Goal: Transaction & Acquisition: Book appointment/travel/reservation

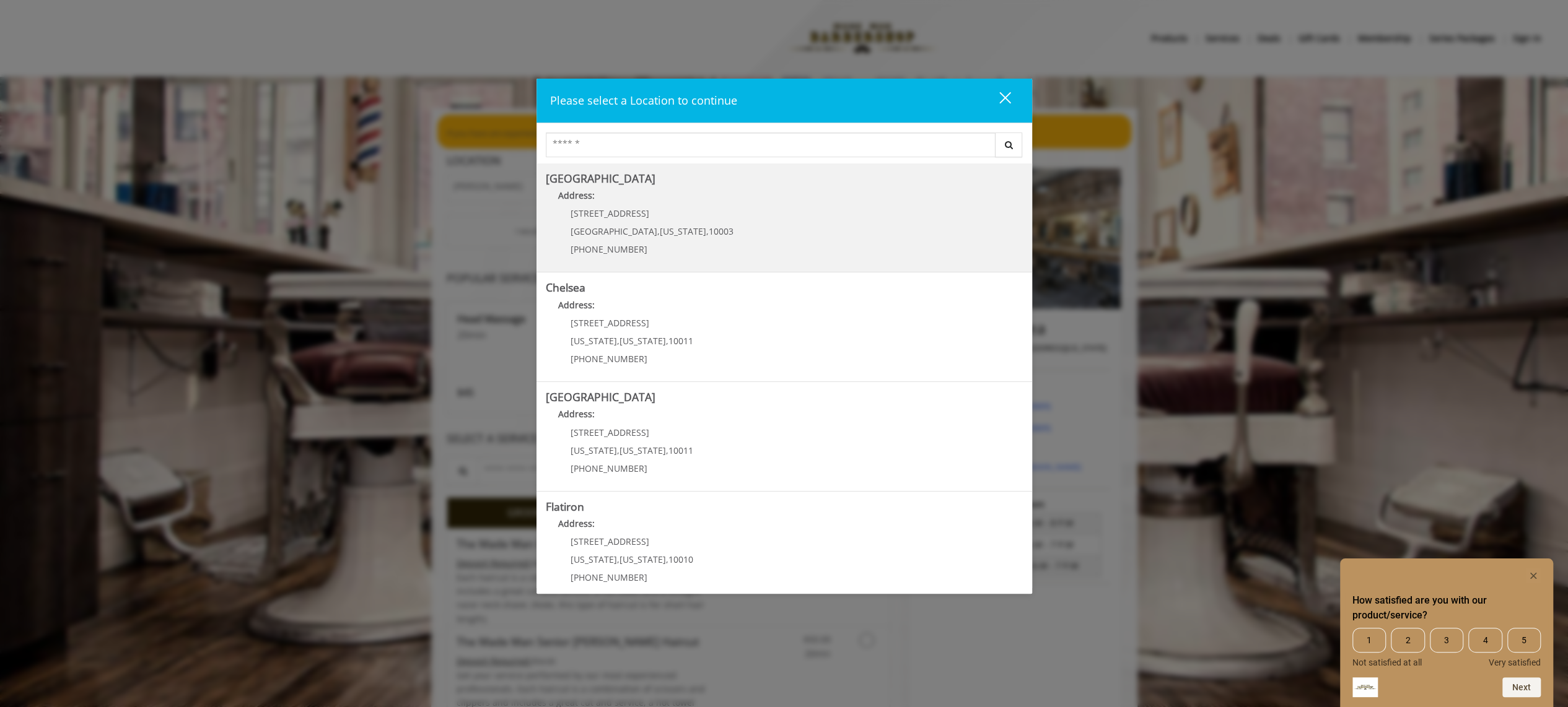
click at [784, 236] on Village "[GEOGRAPHIC_DATA] Address: [STREET_ADDRESS][US_STATE] (212) 598-1840" at bounding box center [783, 218] width 477 height 90
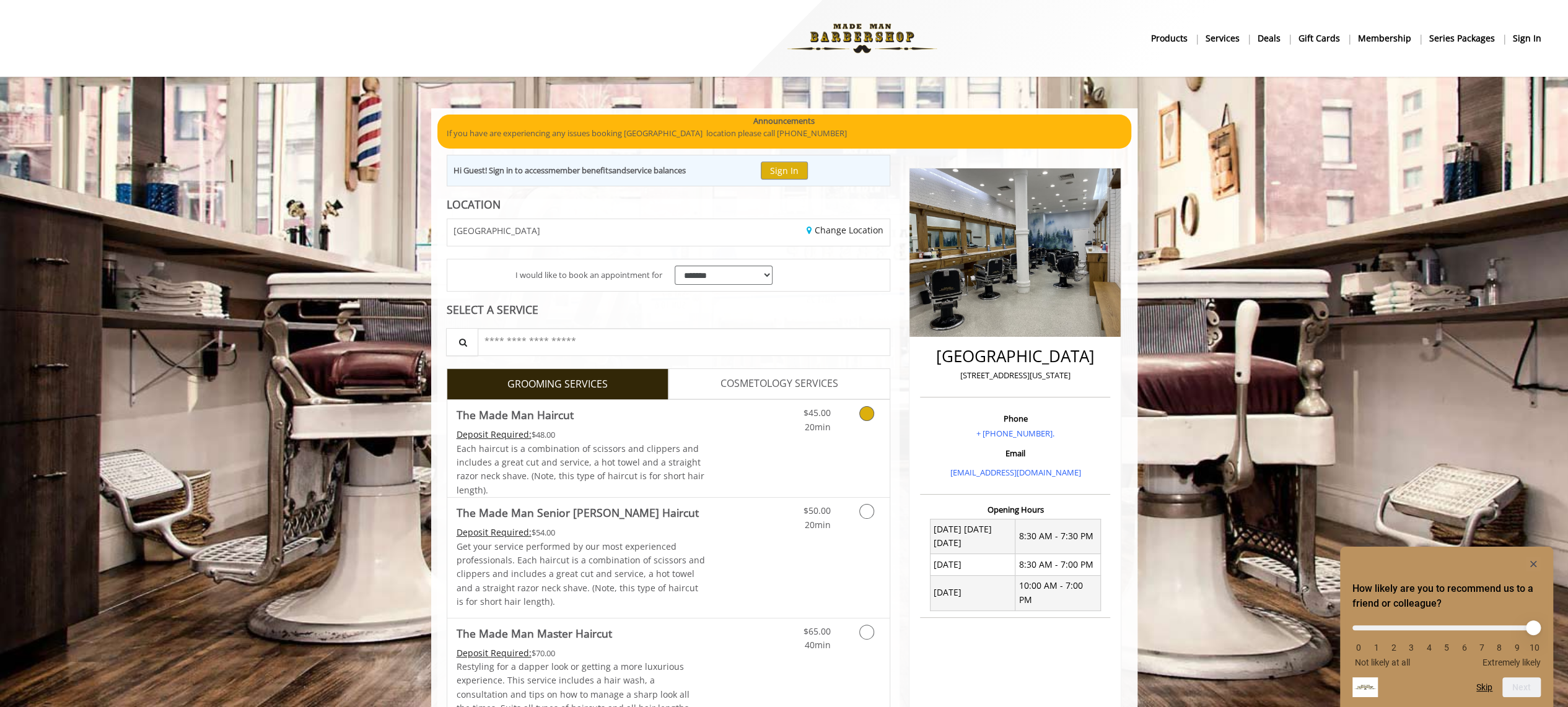
click at [763, 454] on link "Discounted Price" at bounding box center [742, 448] width 74 height 98
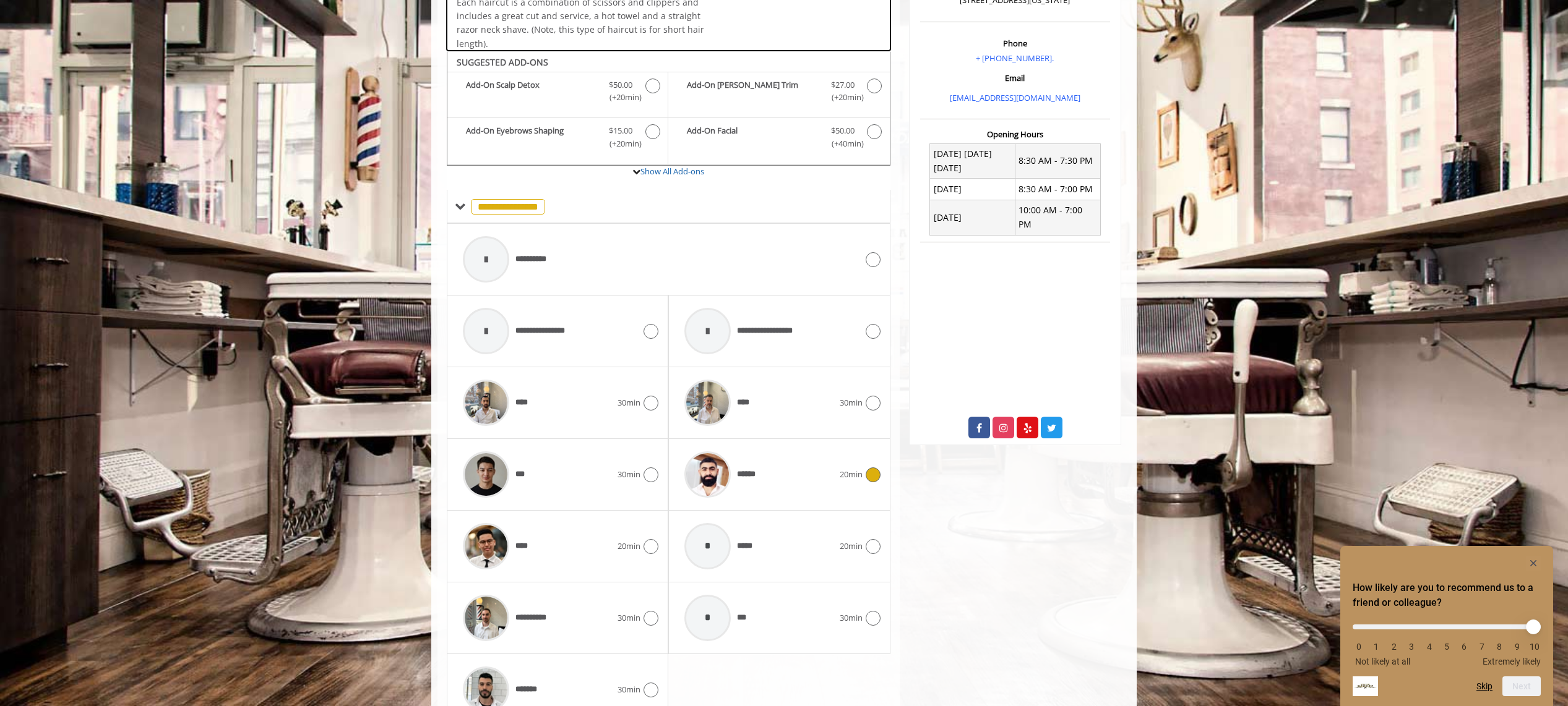
scroll to position [423, 0]
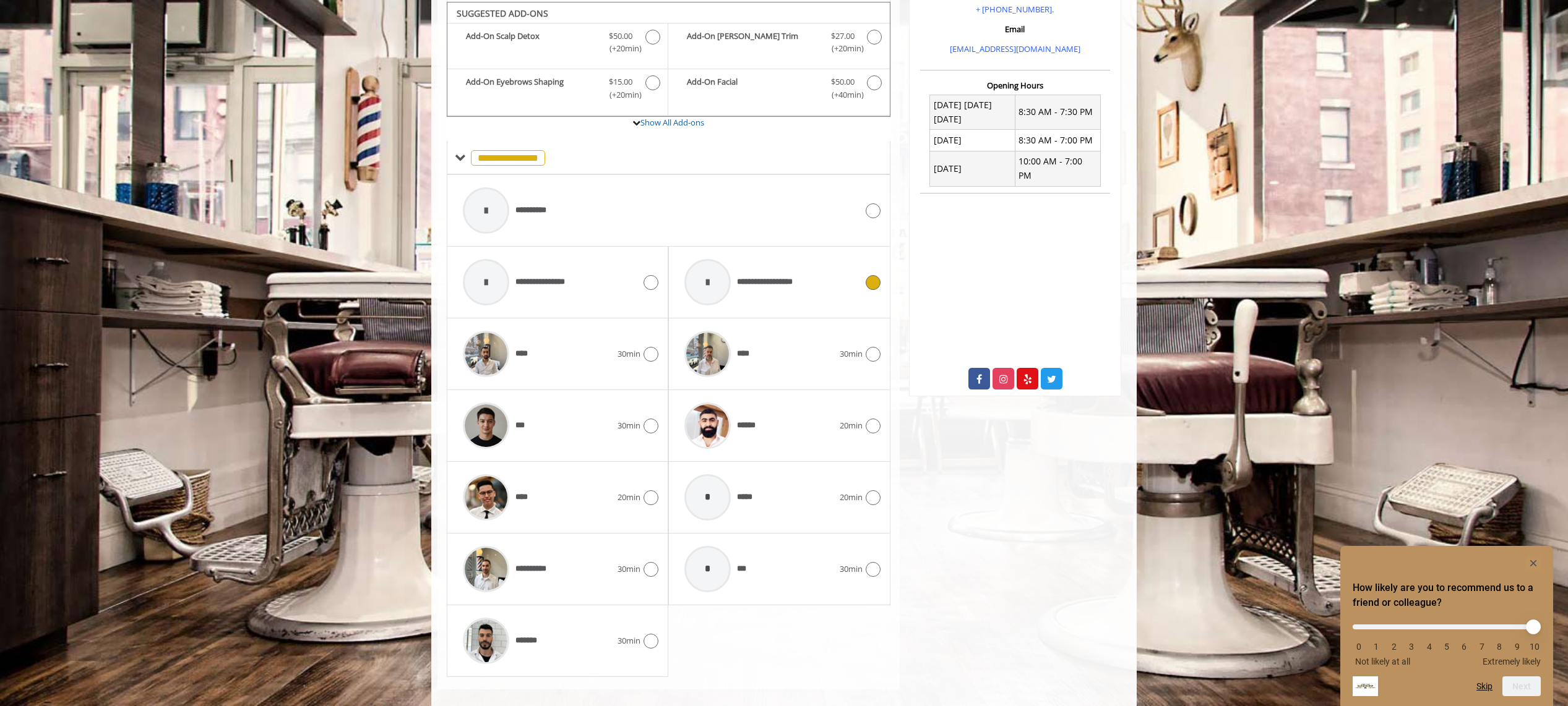
click at [839, 278] on div "**********" at bounding box center [770, 283] width 184 height 59
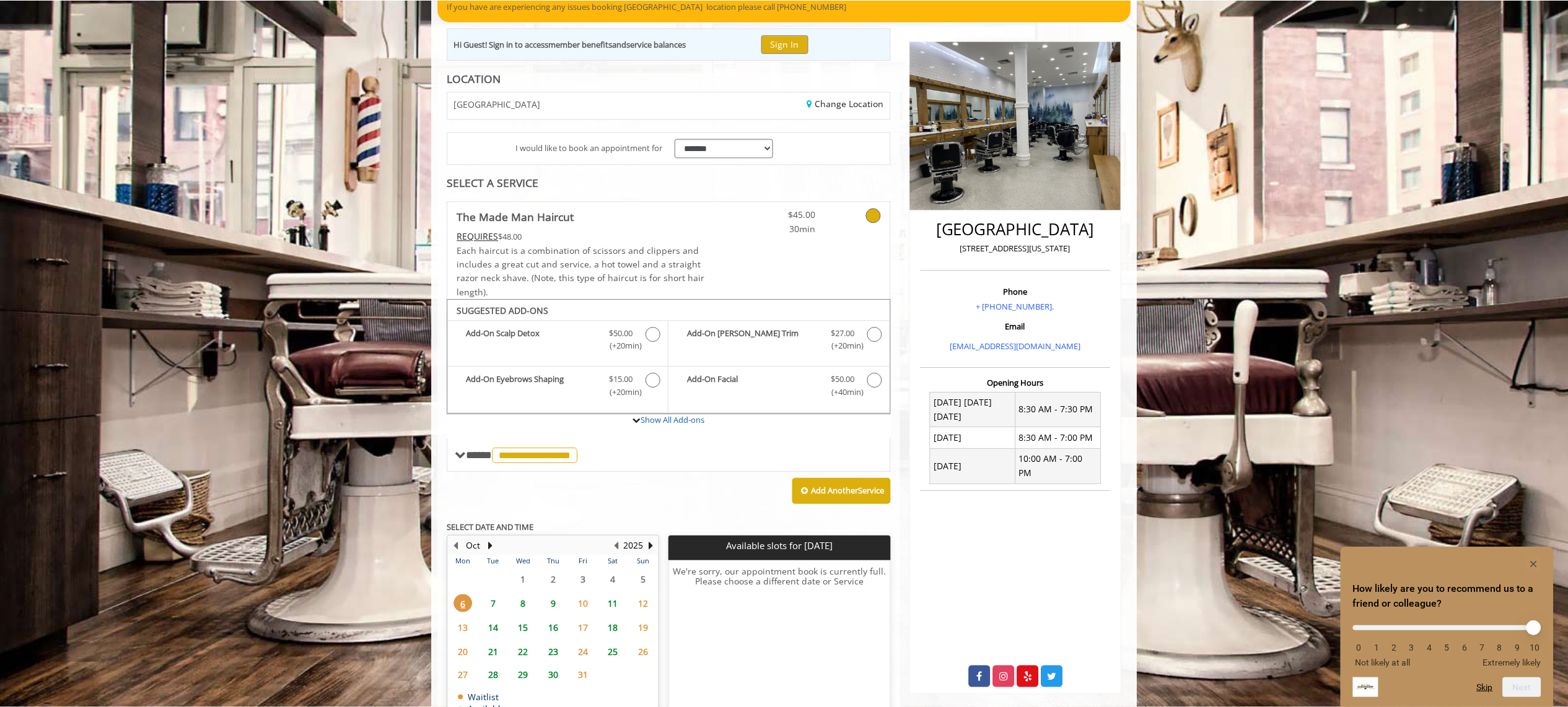
scroll to position [82, 0]
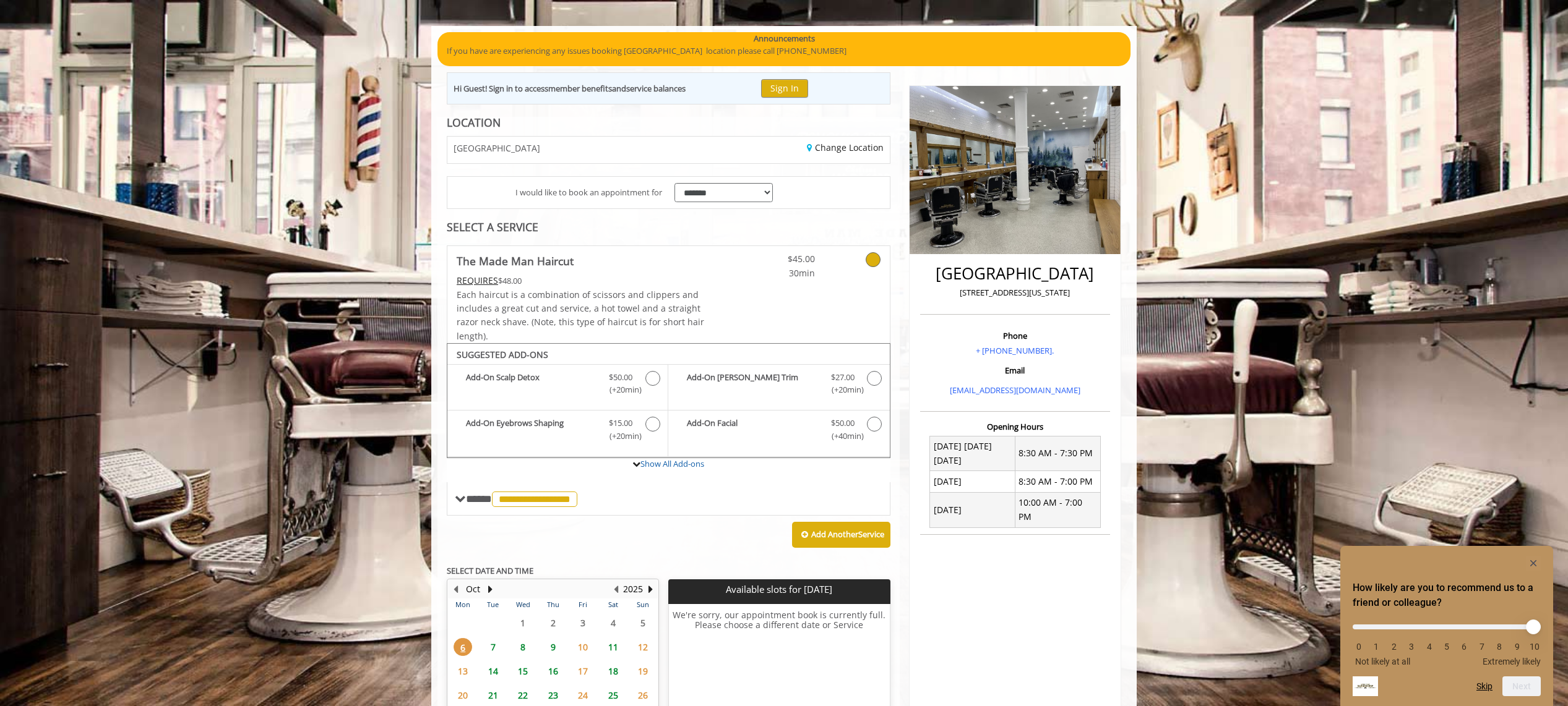
click at [876, 260] on icon at bounding box center [873, 260] width 15 height 15
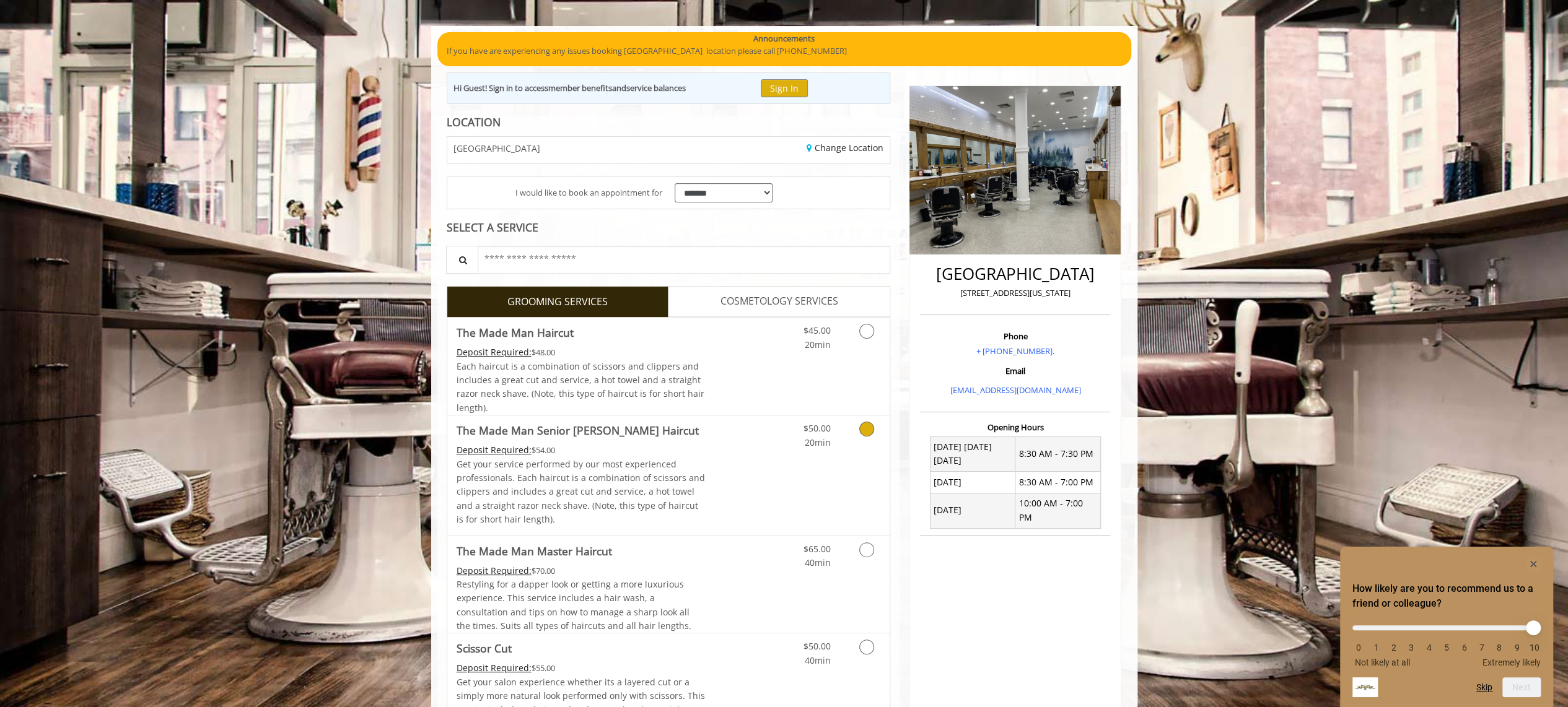
click at [779, 465] on div "$50.00 20min" at bounding box center [834, 475] width 111 height 120
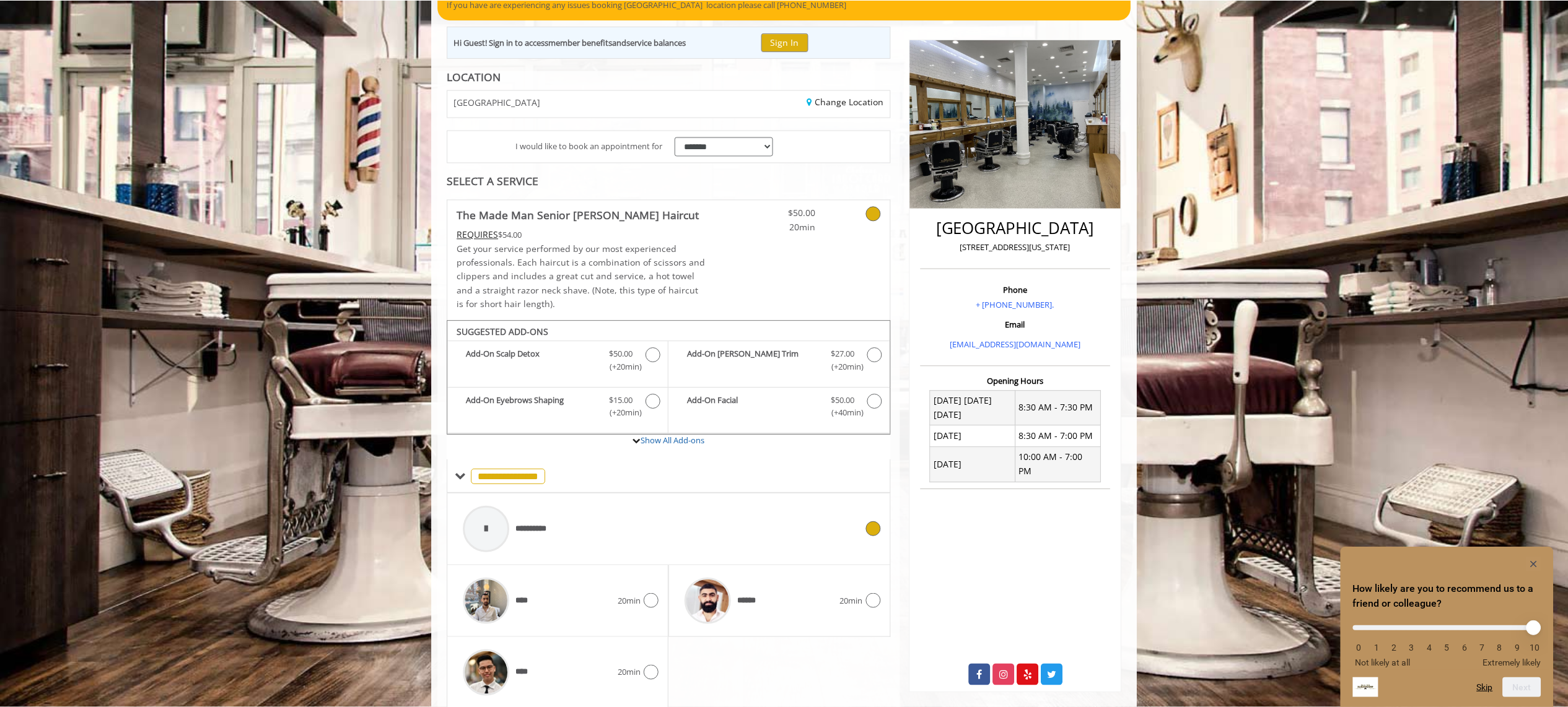
scroll to position [170, 0]
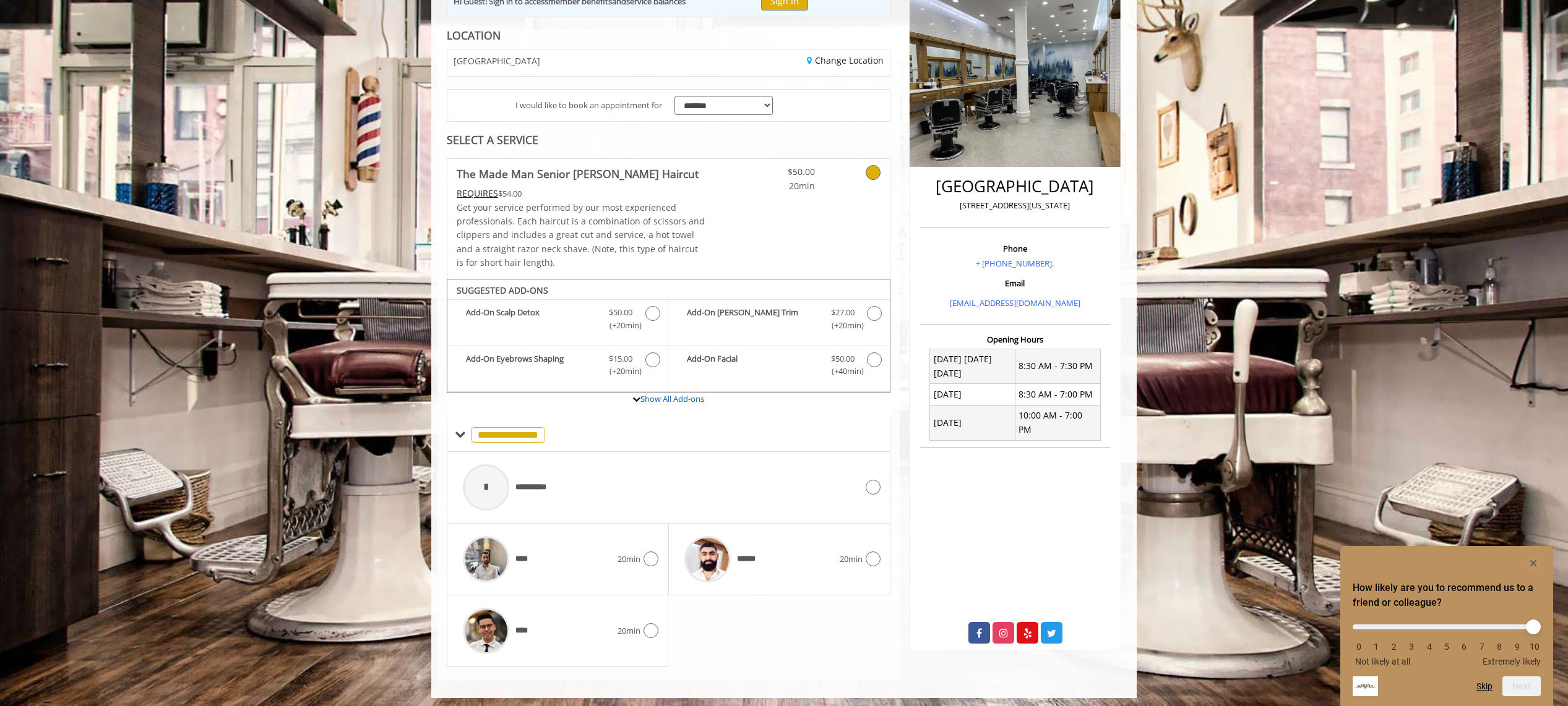
click at [873, 170] on icon at bounding box center [873, 173] width 15 height 15
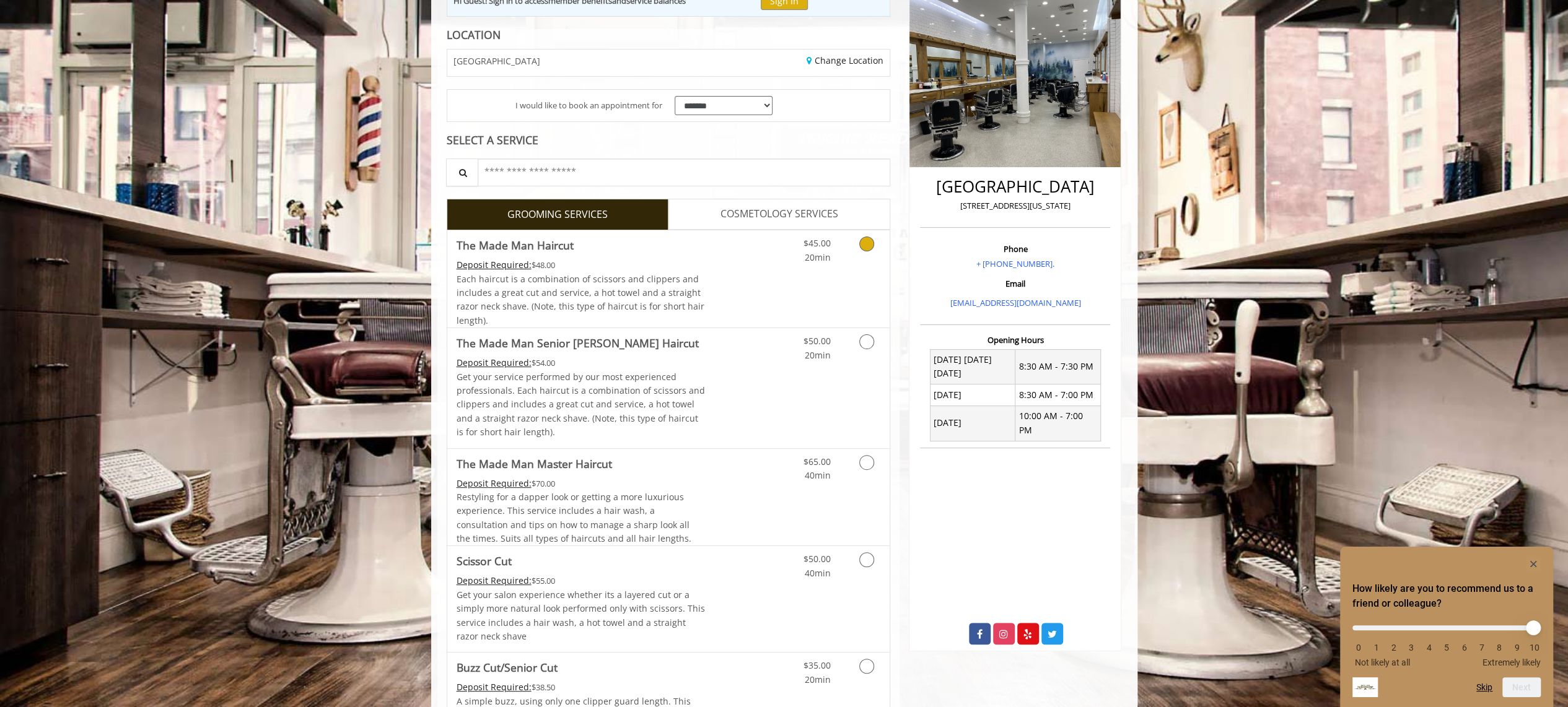
click at [768, 276] on link "Discounted Price" at bounding box center [742, 279] width 74 height 98
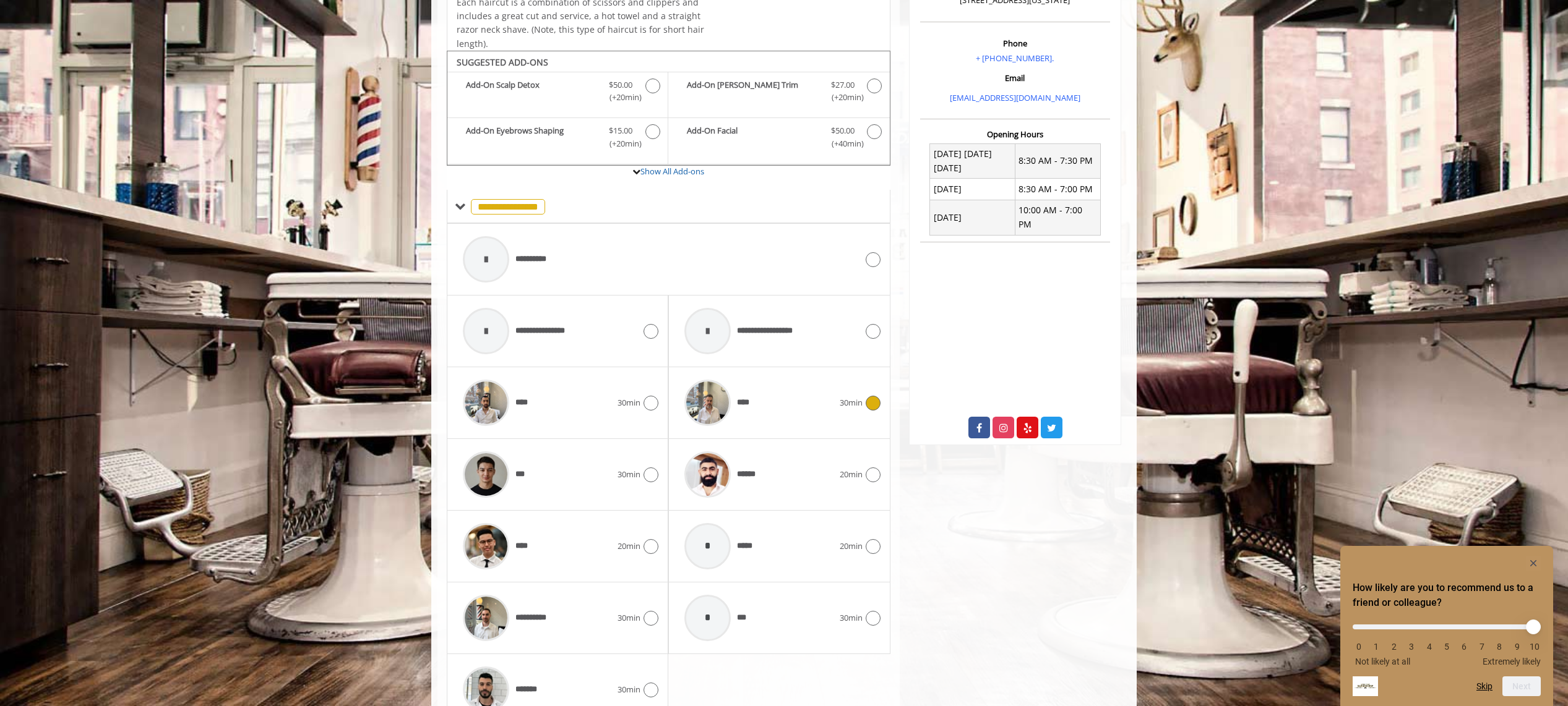
scroll to position [423, 0]
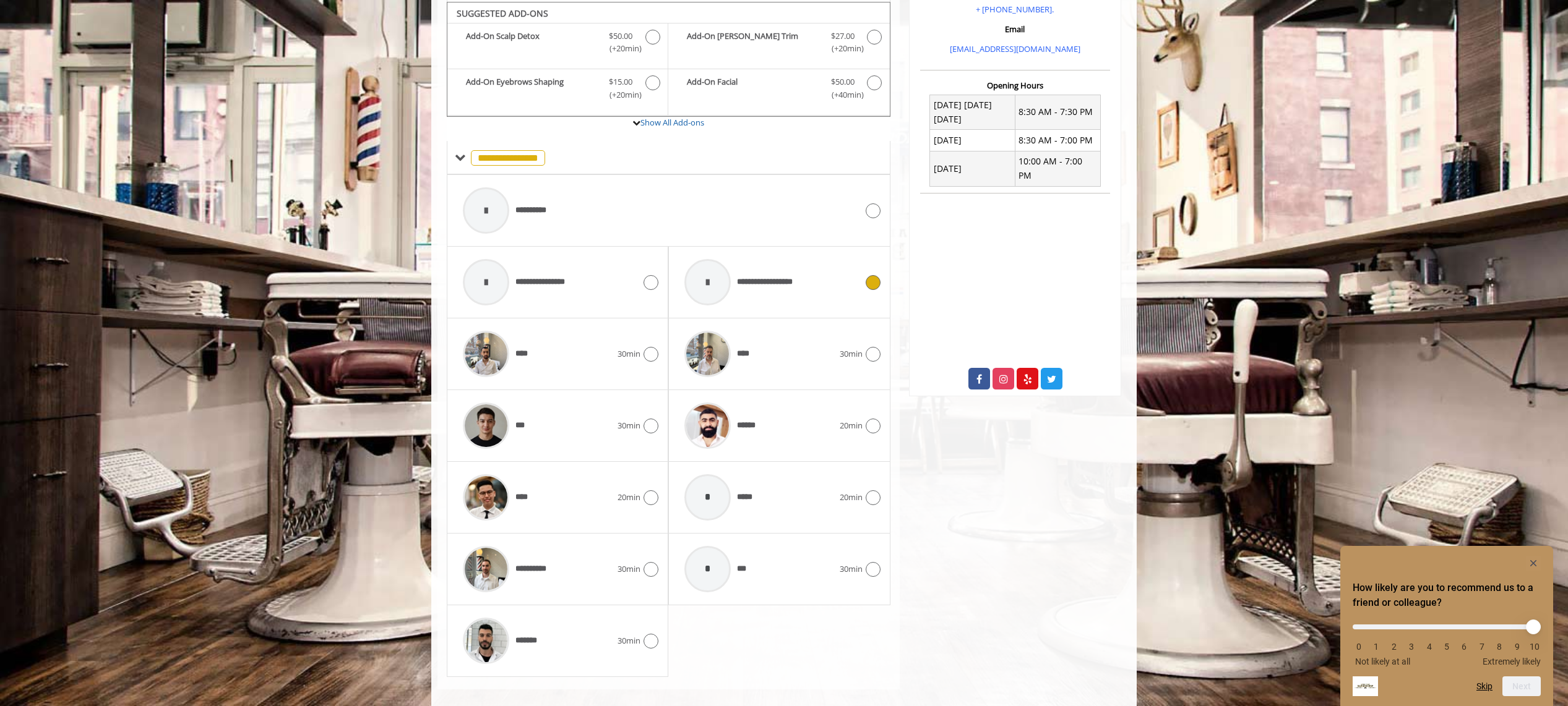
click at [821, 277] on div "**********" at bounding box center [770, 283] width 184 height 59
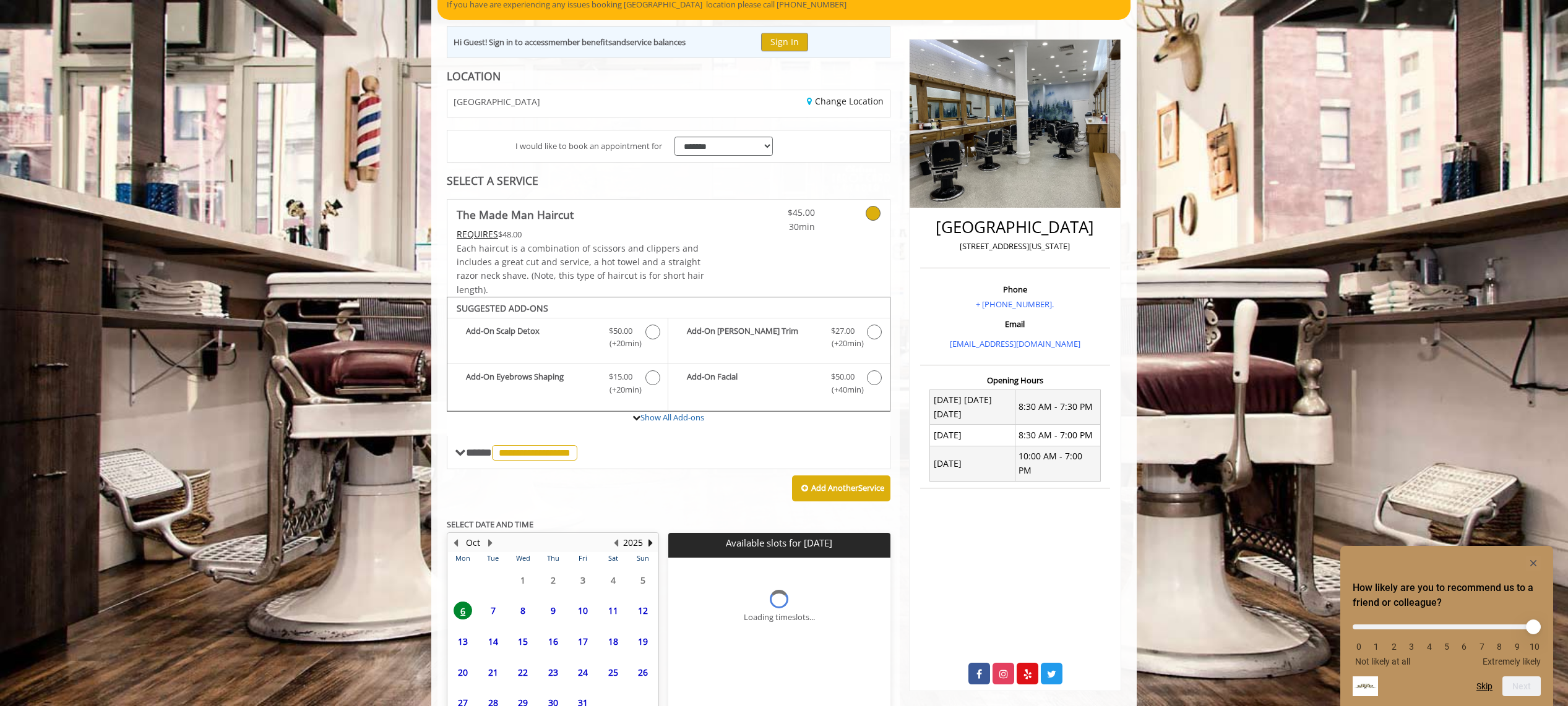
scroll to position [206, 0]
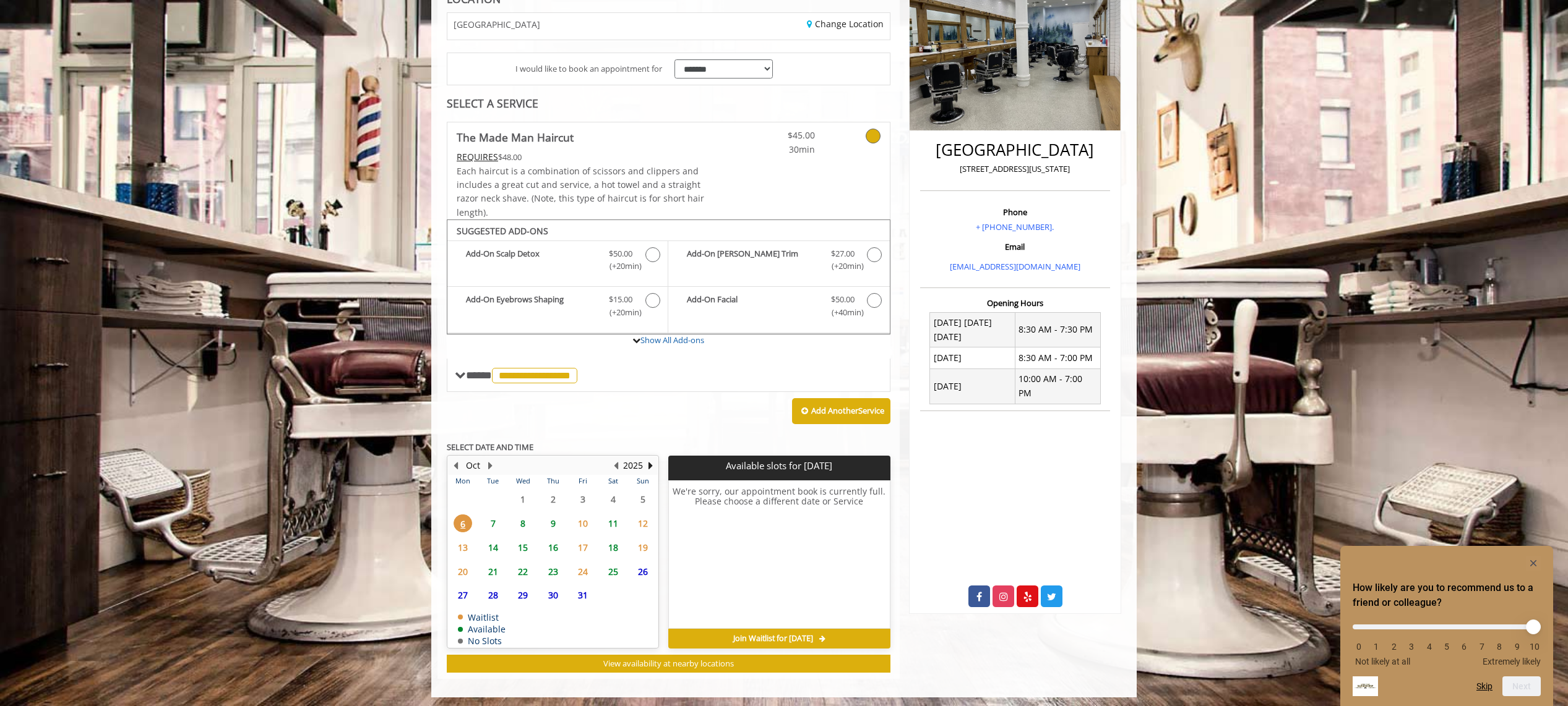
click at [492, 521] on span "7" at bounding box center [492, 523] width 18 height 18
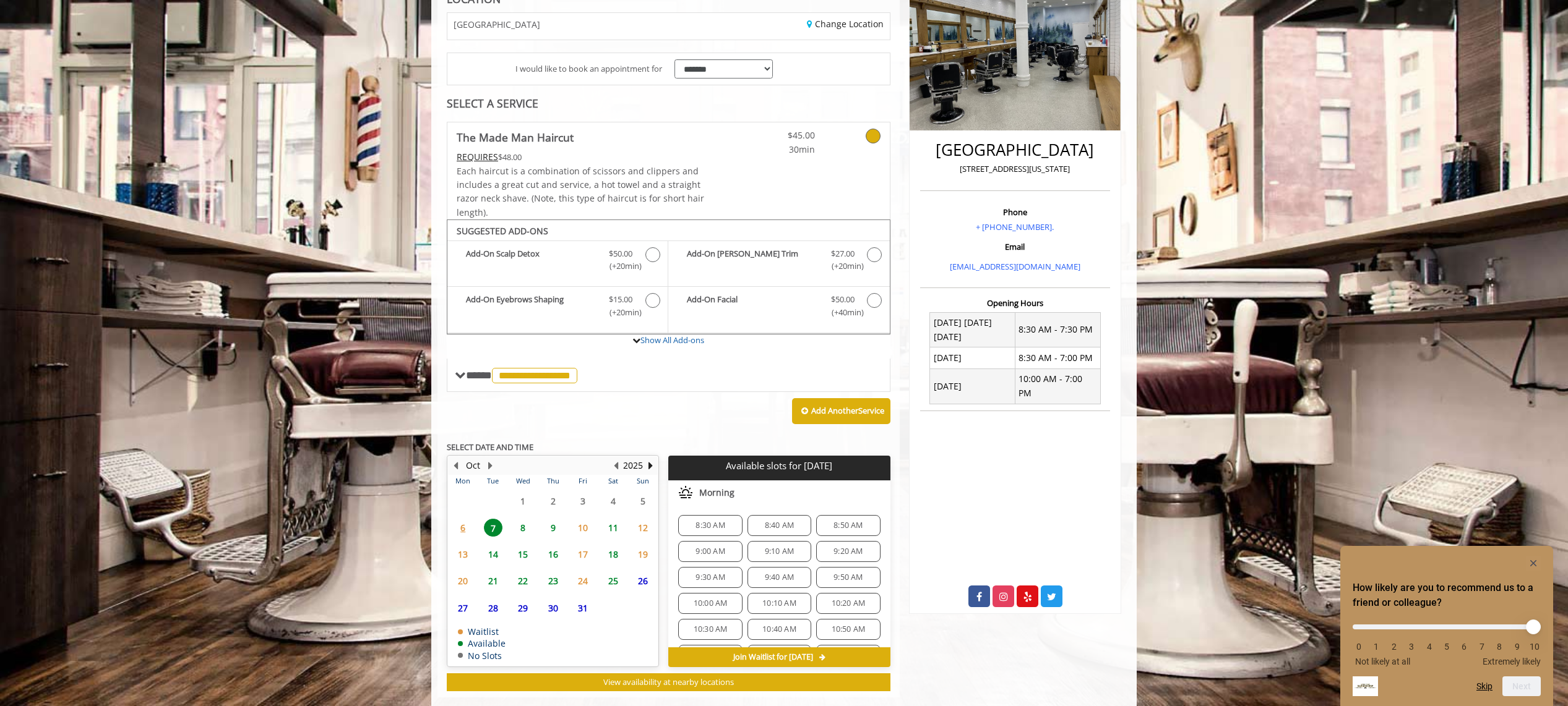
scroll to position [224, 0]
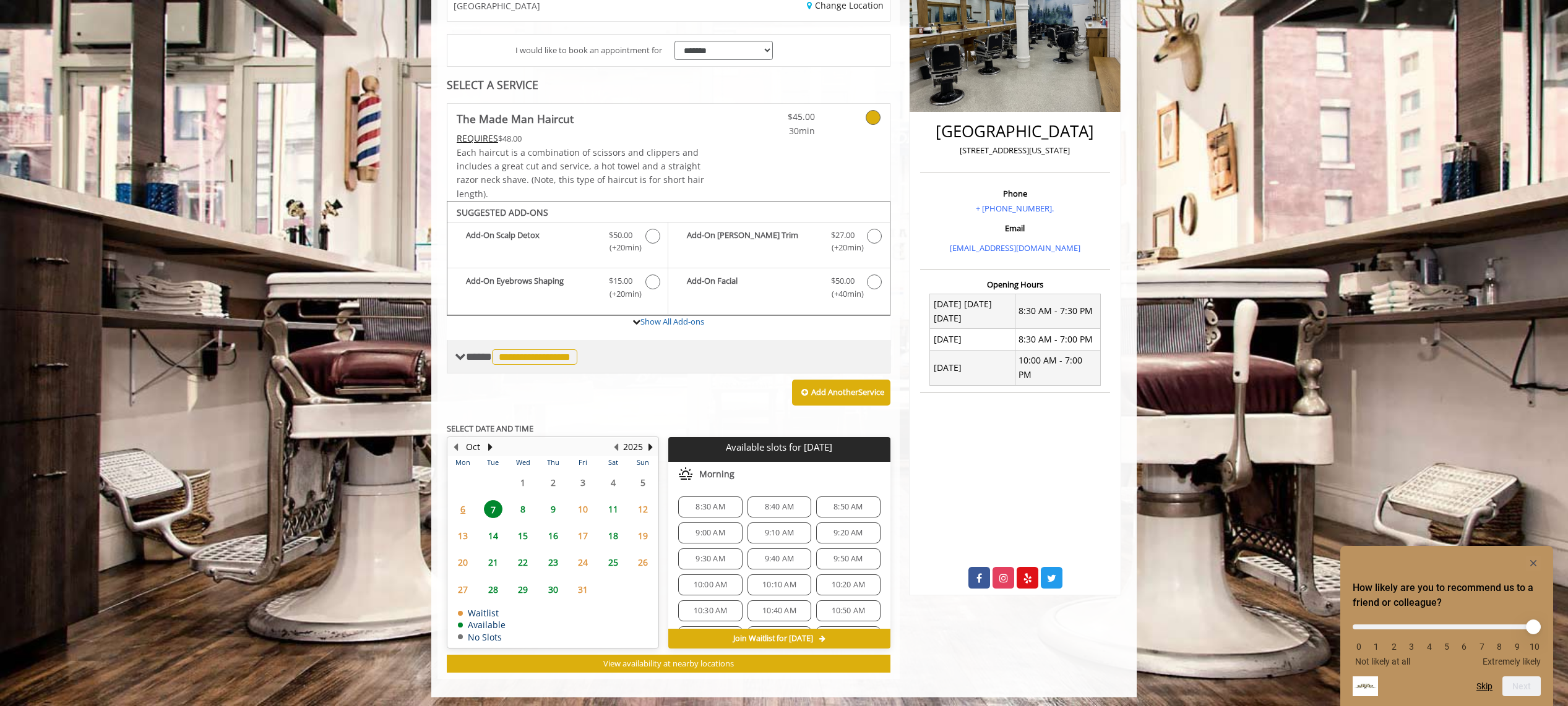
click at [539, 356] on span "**********" at bounding box center [534, 357] width 86 height 15
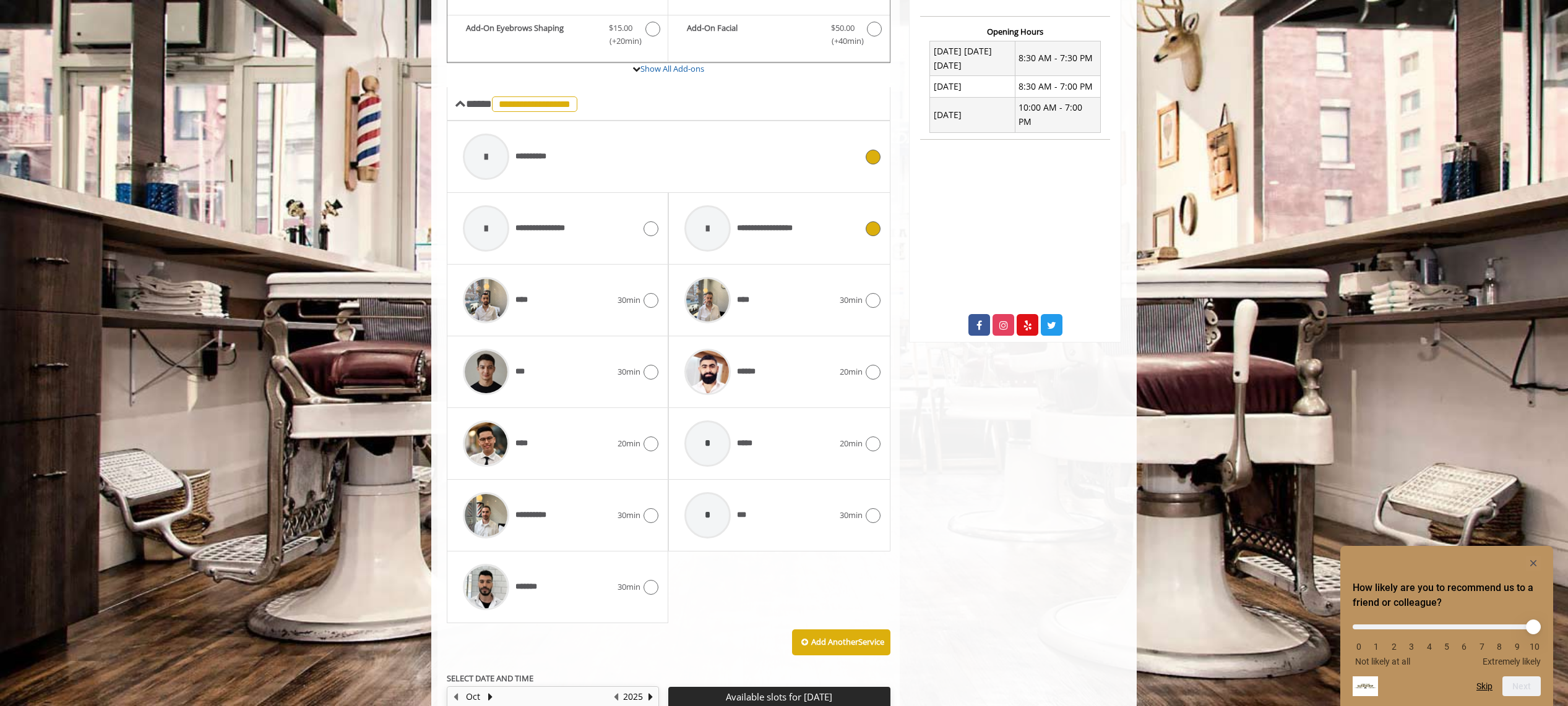
scroll to position [533, 0]
